Goal: Check status: Check status

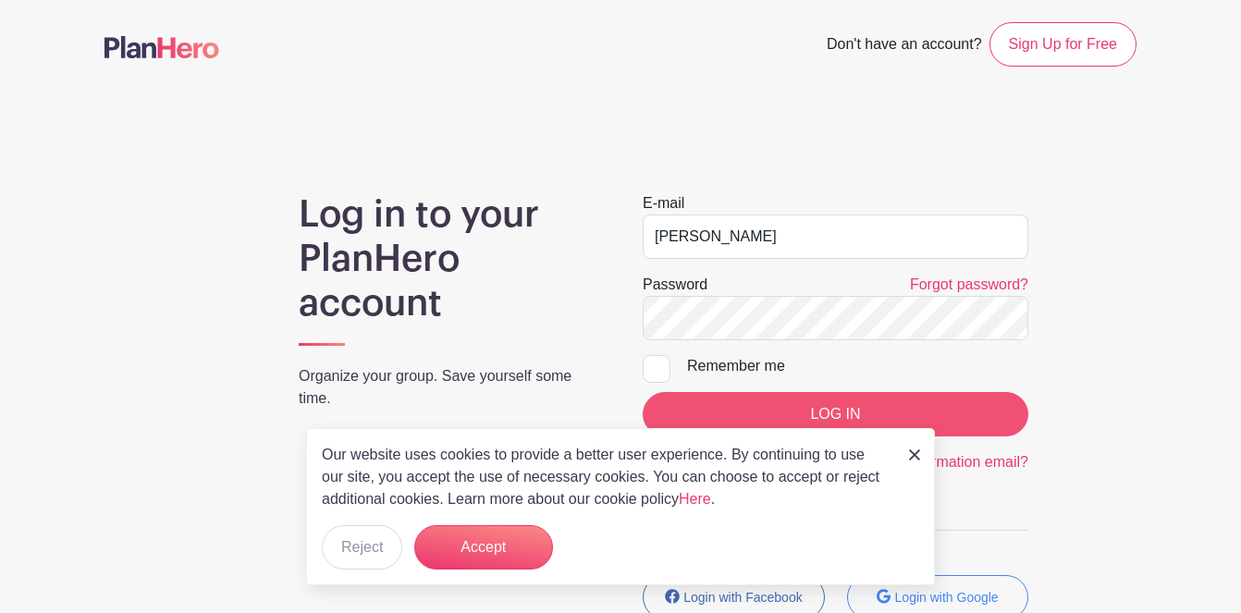
click at [822, 407] on input "LOG IN" at bounding box center [836, 414] width 386 height 44
click at [915, 457] on img at bounding box center [914, 454] width 11 height 11
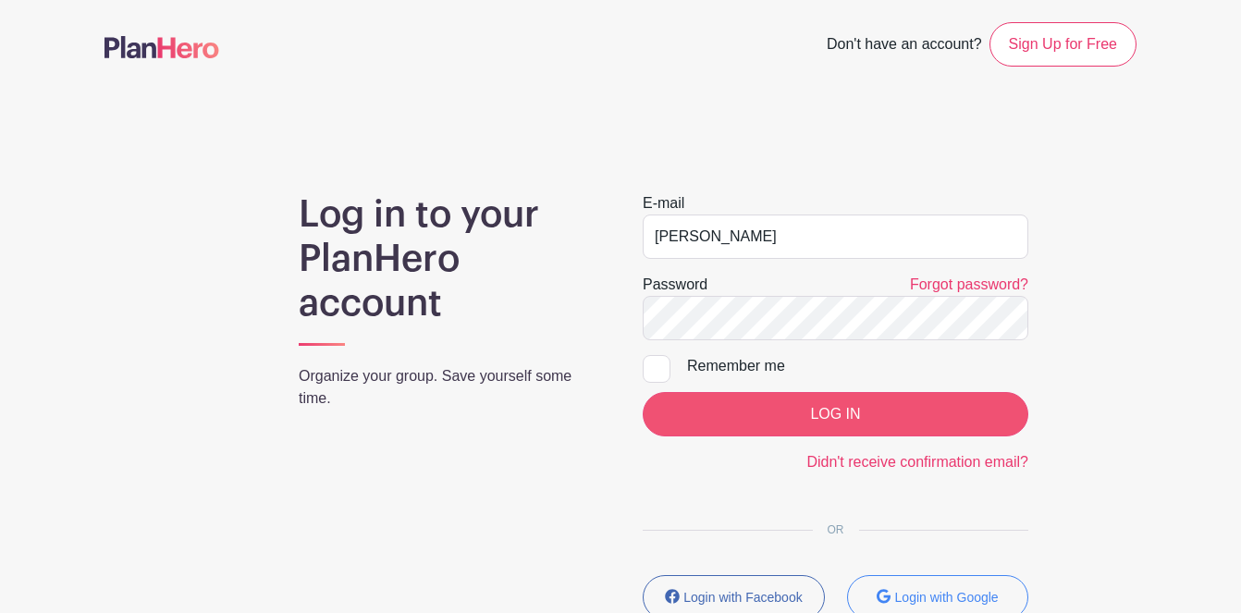
click at [832, 415] on input "LOG IN" at bounding box center [836, 414] width 386 height 44
type input "Klmiani@yahoo.com"
click at [820, 416] on input "LOG IN" at bounding box center [836, 414] width 386 height 44
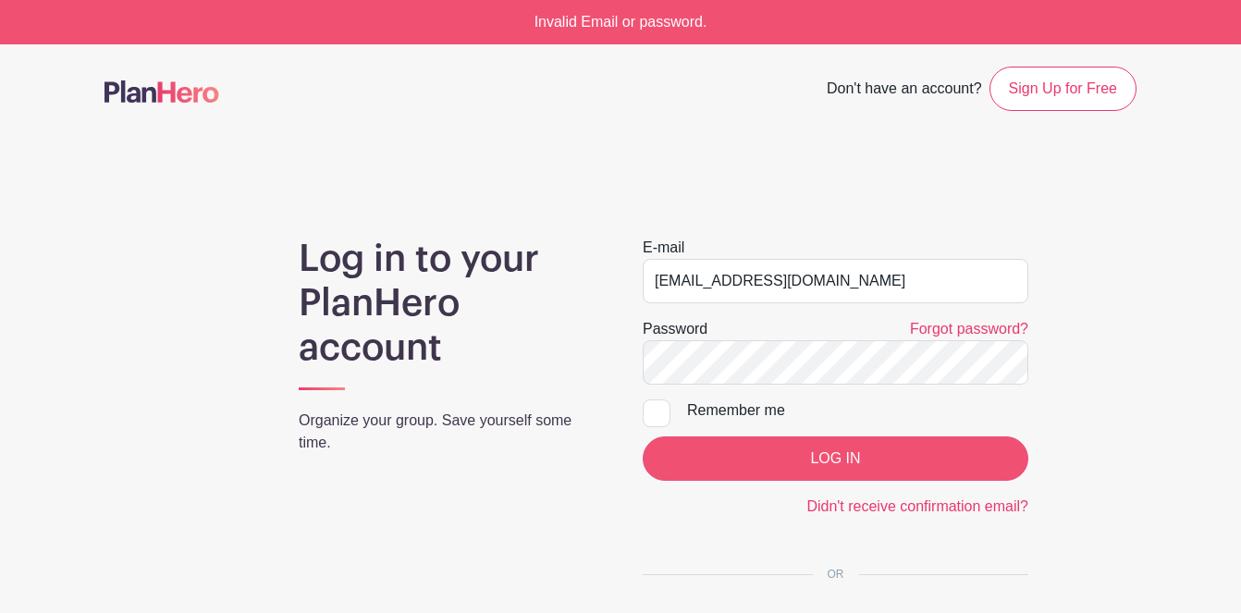
click at [817, 461] on input "LOG IN" at bounding box center [836, 458] width 386 height 44
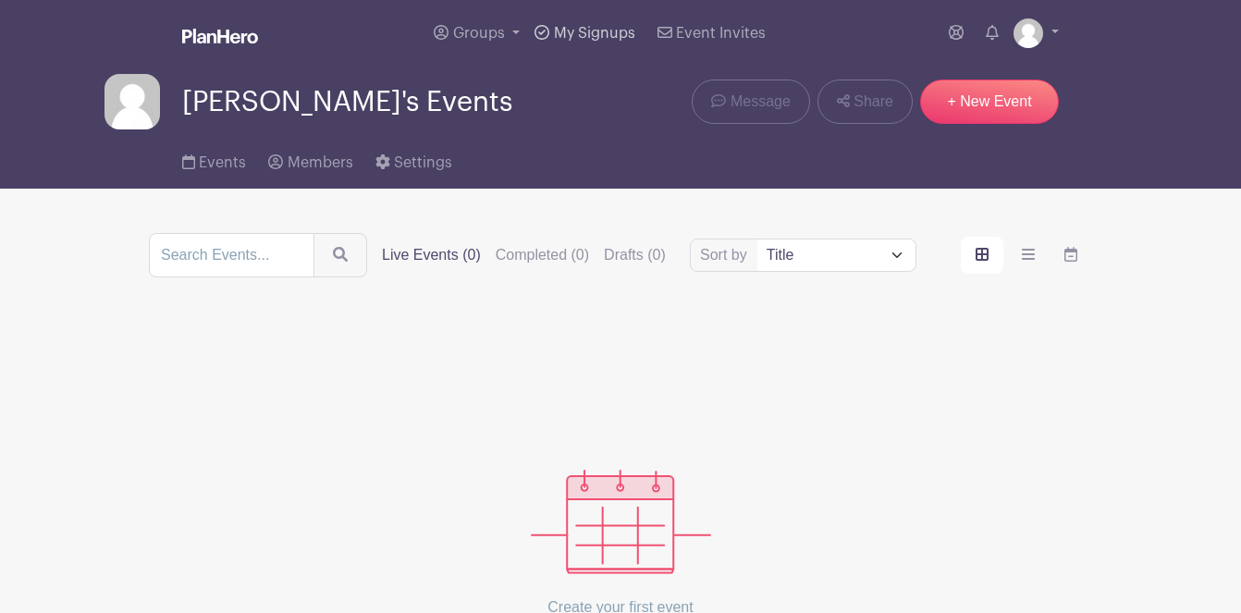
click at [575, 38] on span "My Signups" at bounding box center [594, 33] width 81 height 15
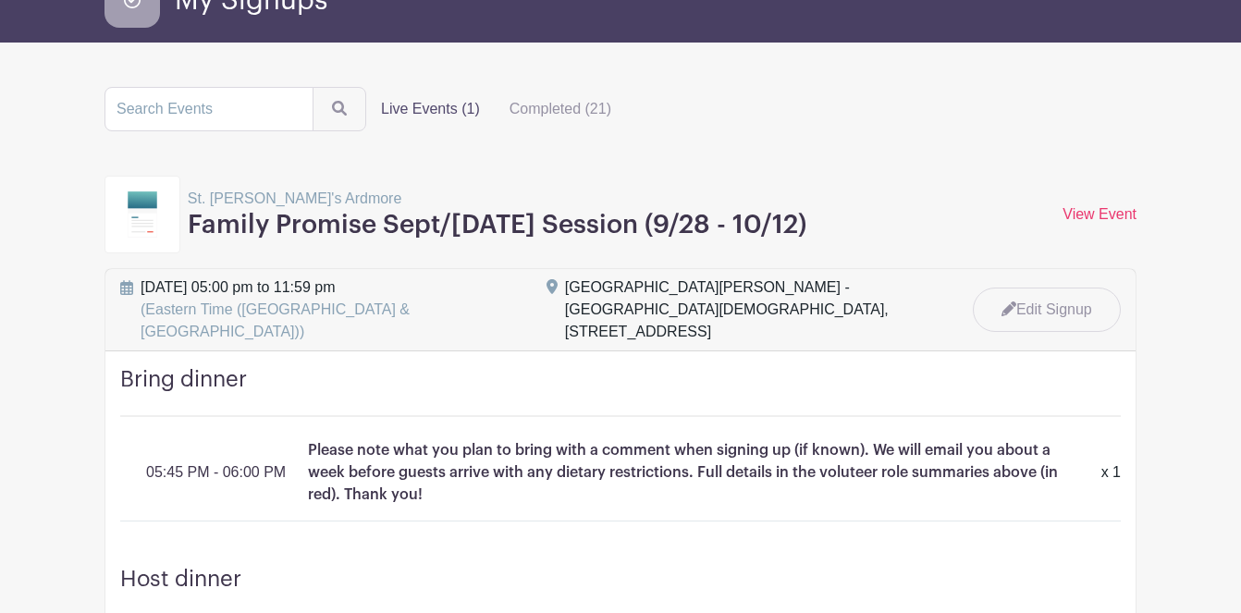
scroll to position [112, 0]
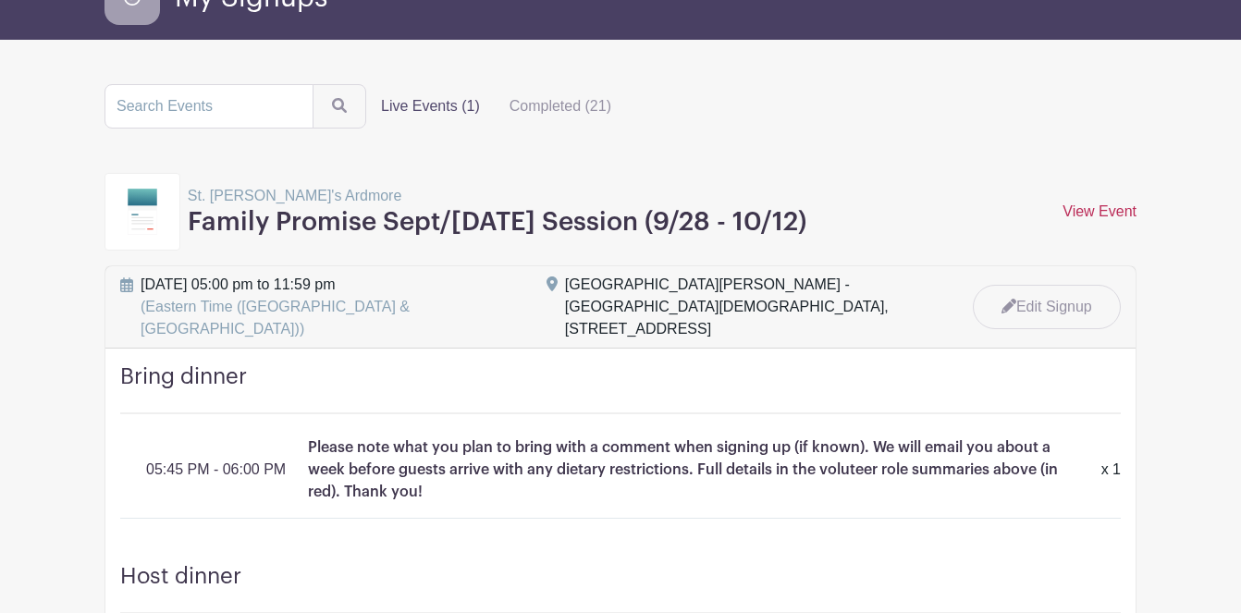
click at [1100, 213] on link "View Event" at bounding box center [1100, 211] width 74 height 16
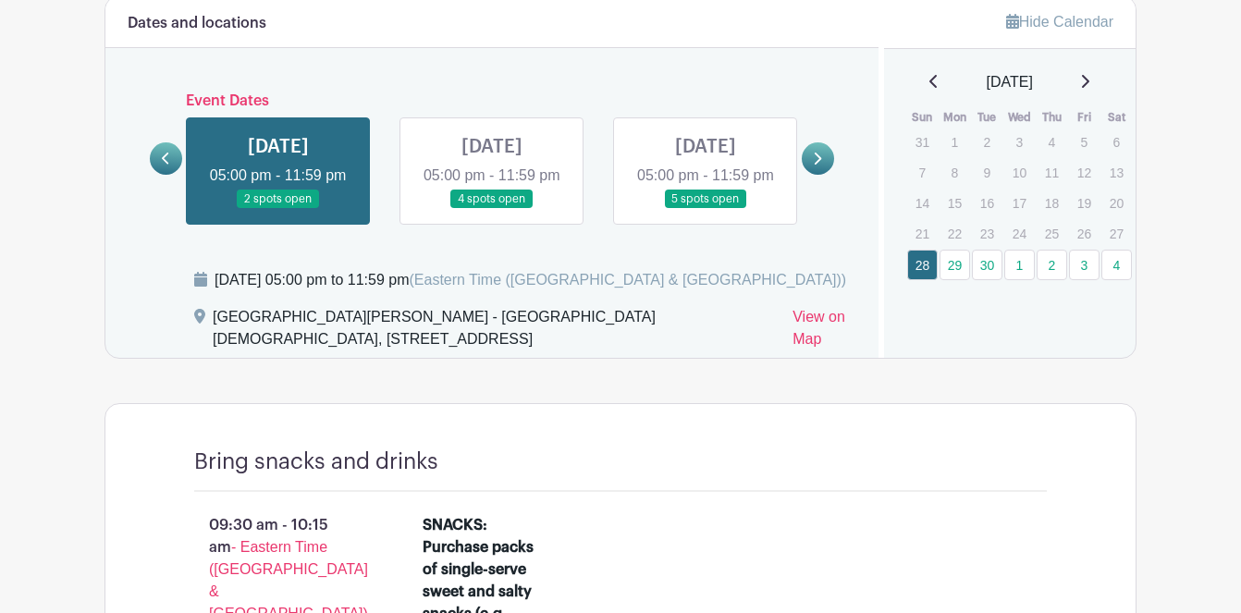
scroll to position [1035, 0]
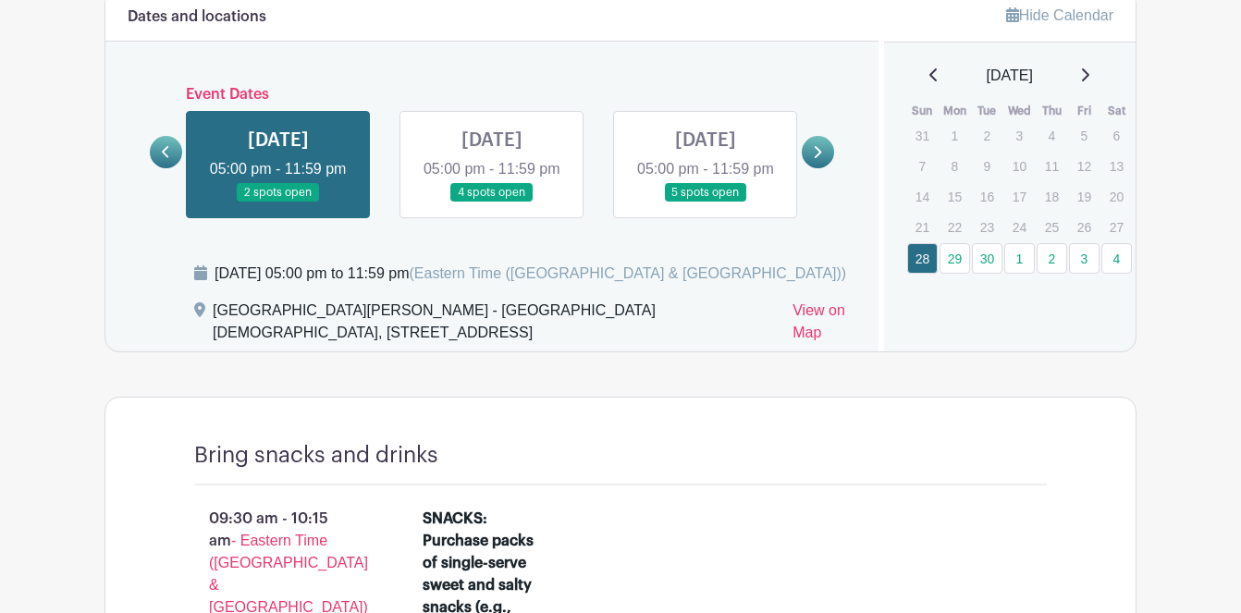
click at [815, 159] on icon at bounding box center [817, 152] width 8 height 14
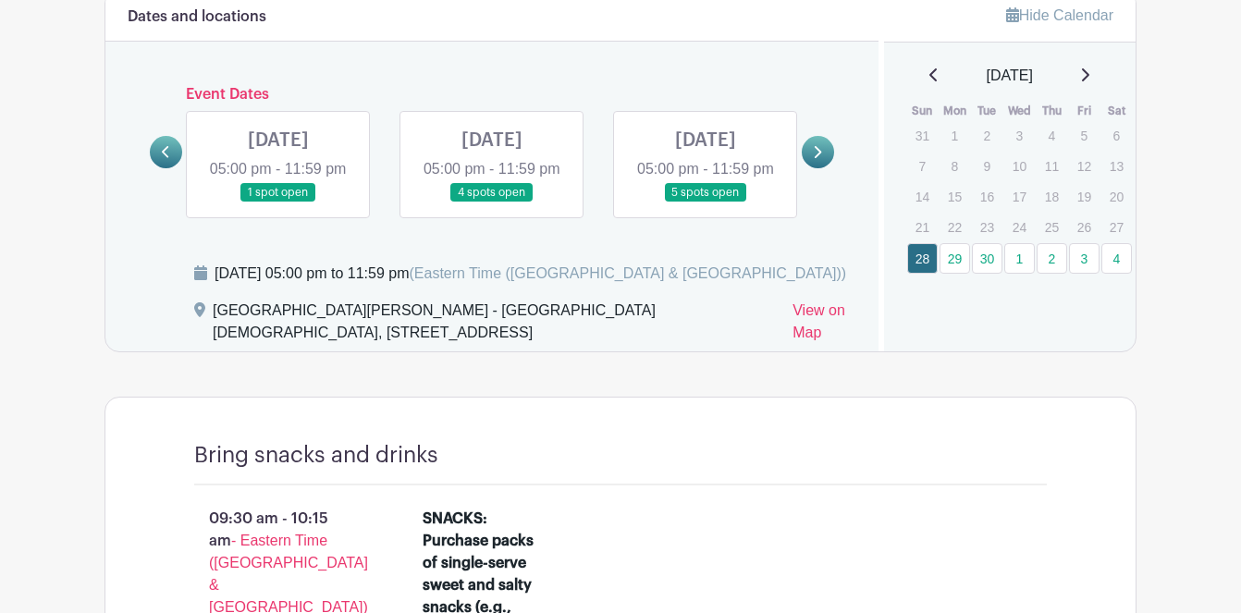
click at [815, 159] on icon at bounding box center [817, 152] width 8 height 14
